Goal: Find specific page/section: Find specific page/section

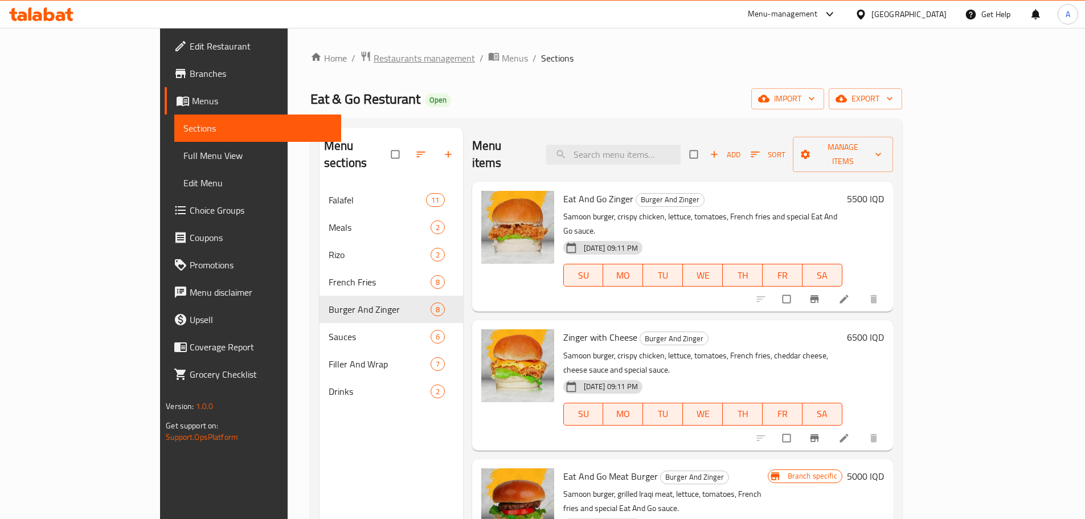
click at [374, 54] on span "Restaurants management" at bounding box center [424, 58] width 101 height 14
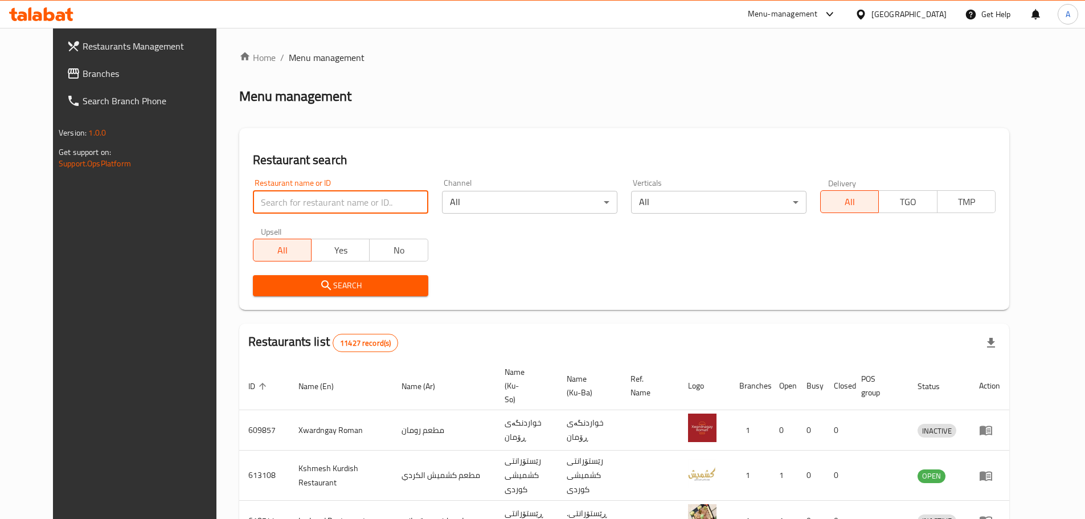
click at [297, 208] on input "search" at bounding box center [340, 202] width 175 height 23
paste input "AZ Restaurant"
type input "AZ Restaurant"
click button "Search" at bounding box center [340, 285] width 175 height 21
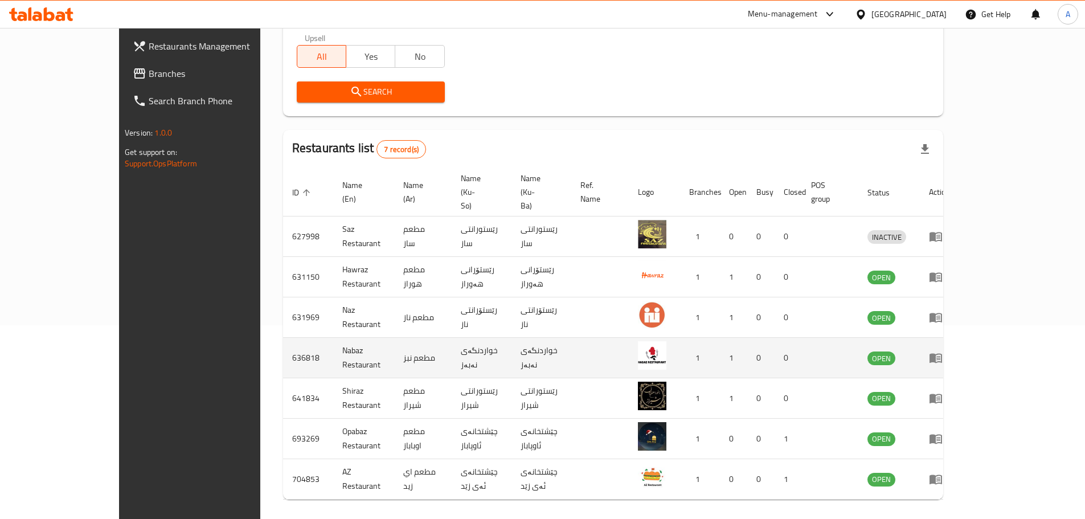
scroll to position [210, 0]
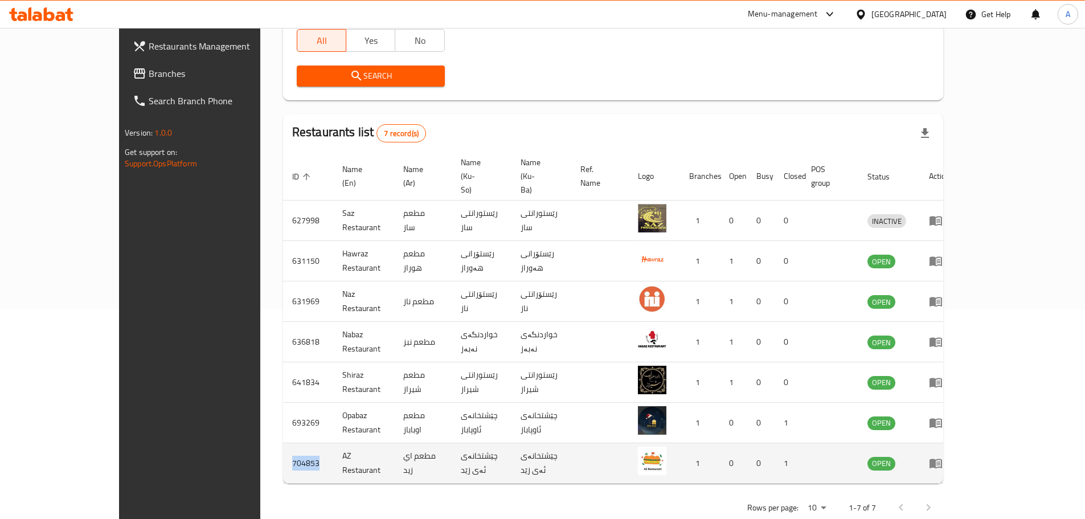
drag, startPoint x: 240, startPoint y: 441, endPoint x: 212, endPoint y: 436, distance: 28.8
click at [283, 443] on td "704853" at bounding box center [308, 463] width 50 height 40
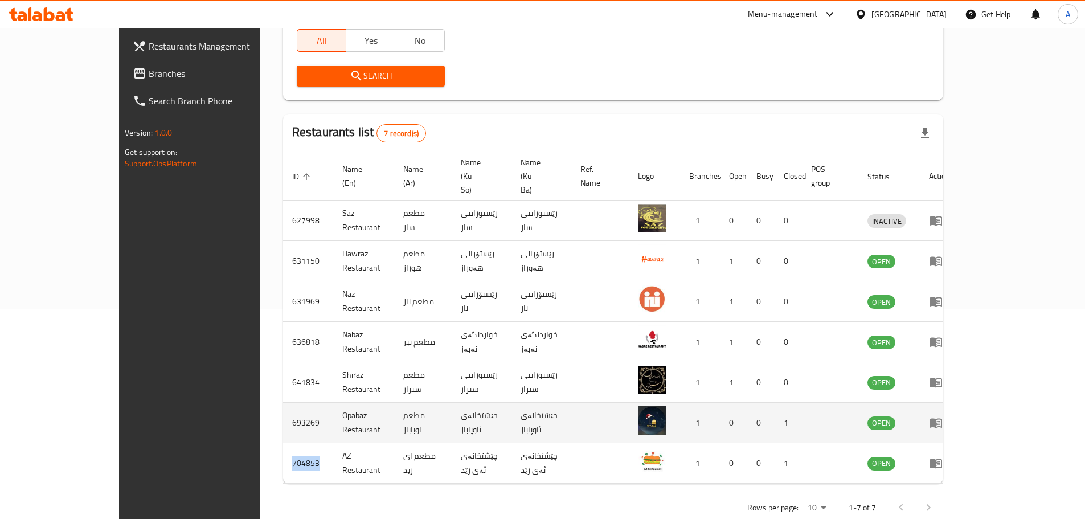
copy td "704853"
